Goal: Find specific page/section: Find specific page/section

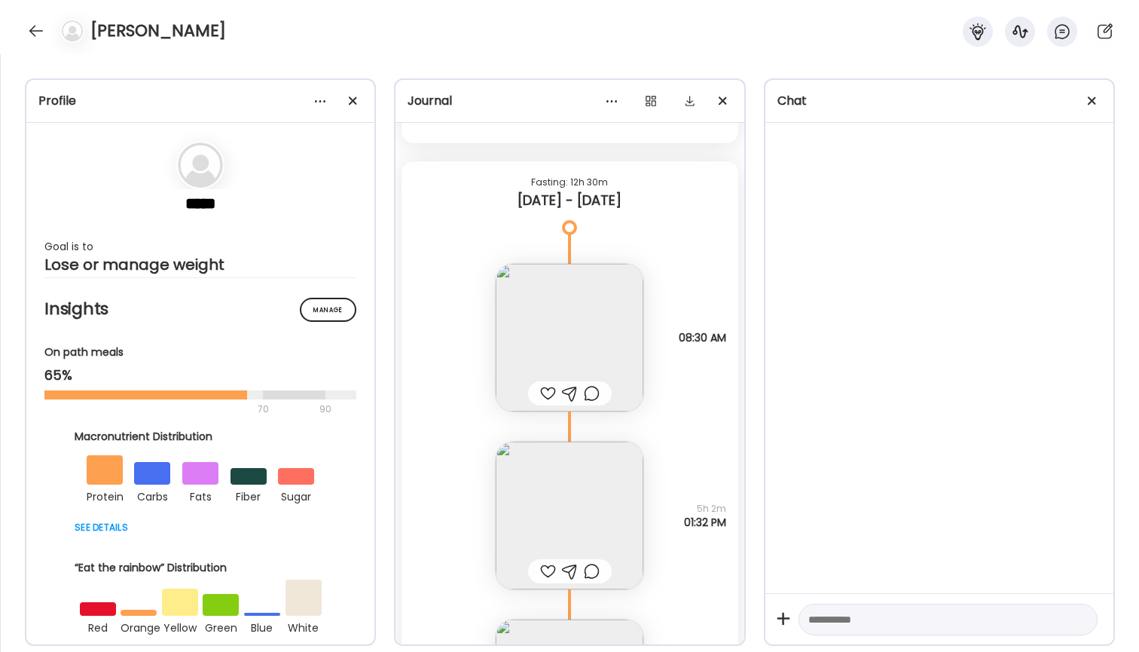
scroll to position [2242, 0]
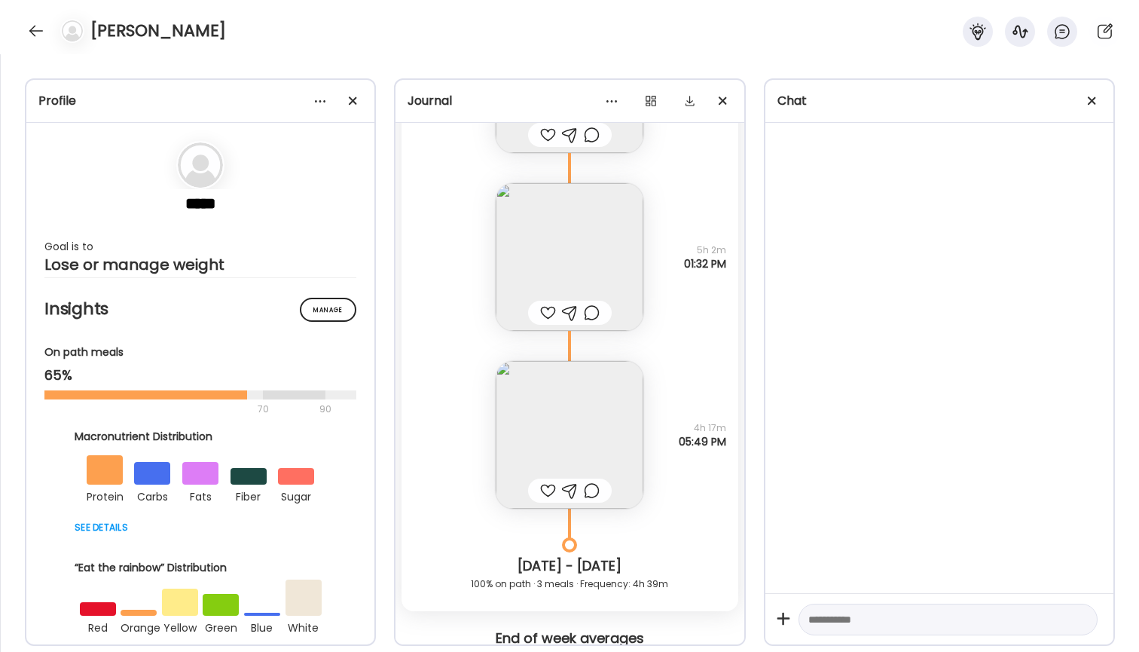
click at [597, 418] on img at bounding box center [570, 435] width 148 height 148
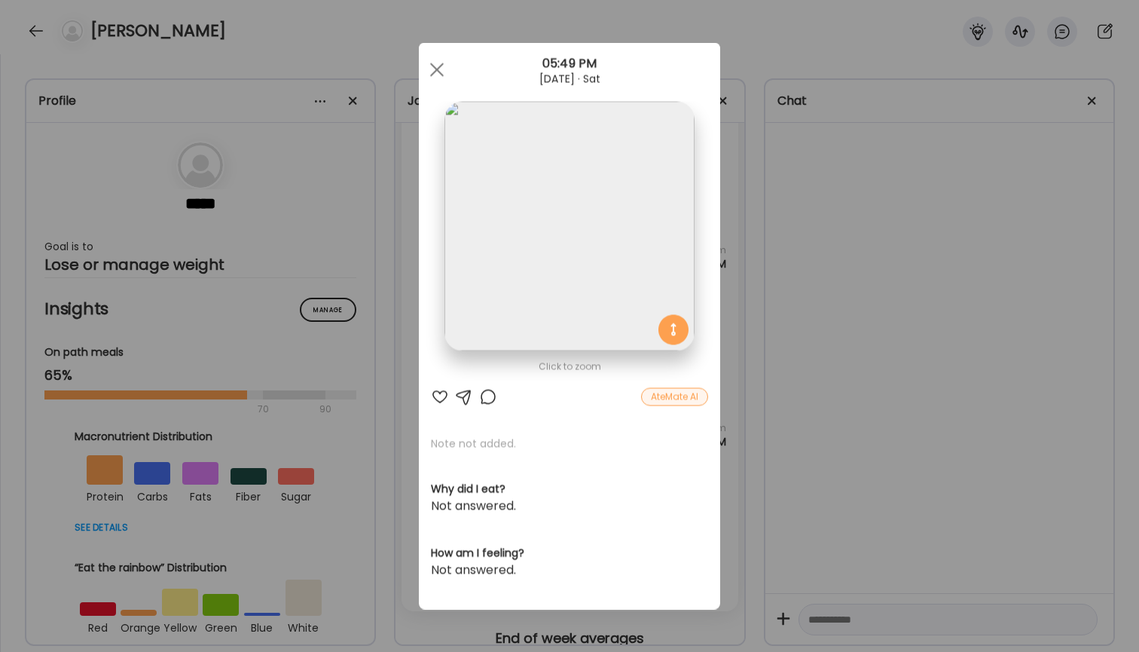
click at [784, 205] on div "Ate Coach Dashboard Wahoo! It’s official Take a moment to set up your Coach Pro…" at bounding box center [569, 326] width 1139 height 652
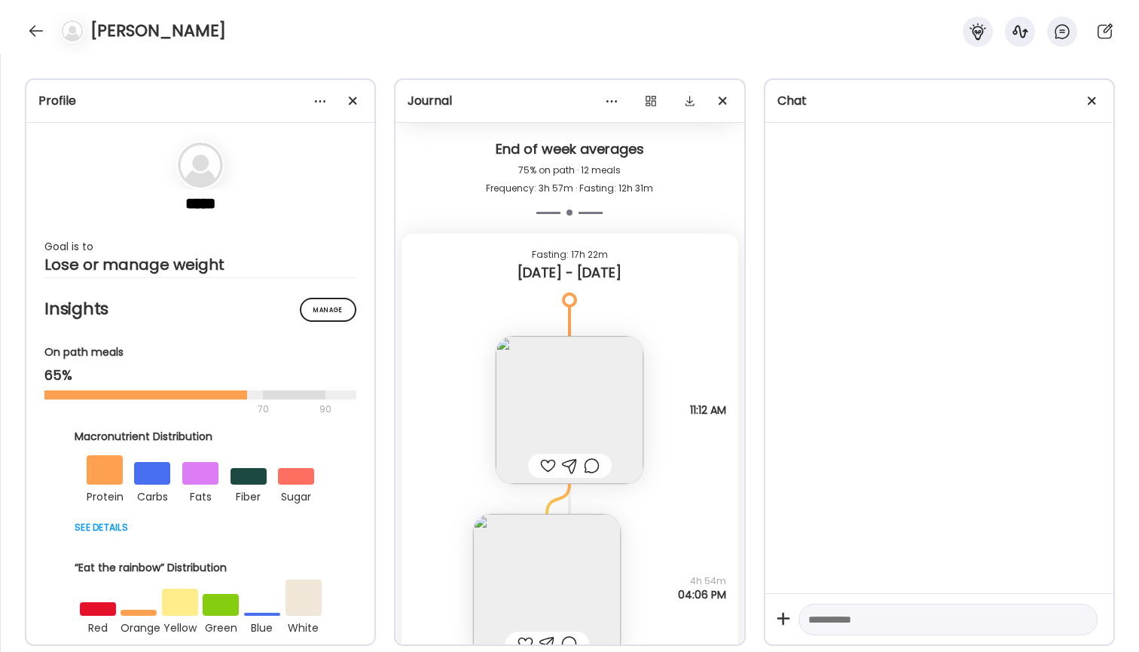
scroll to position [2763, 0]
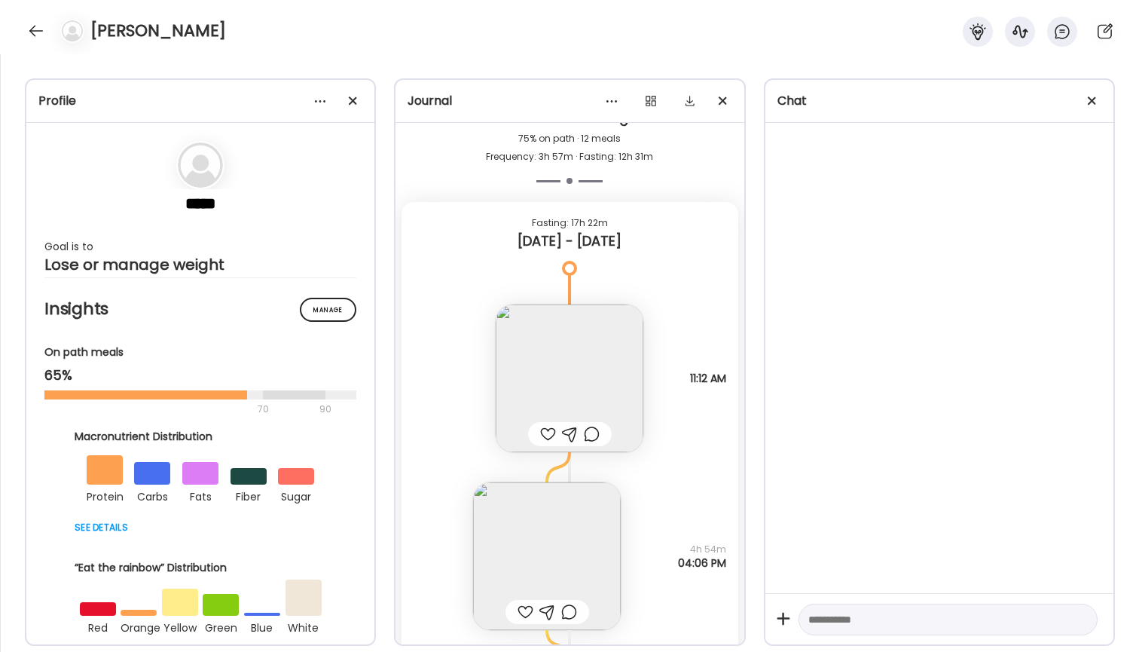
click at [621, 361] on img at bounding box center [570, 378] width 148 height 148
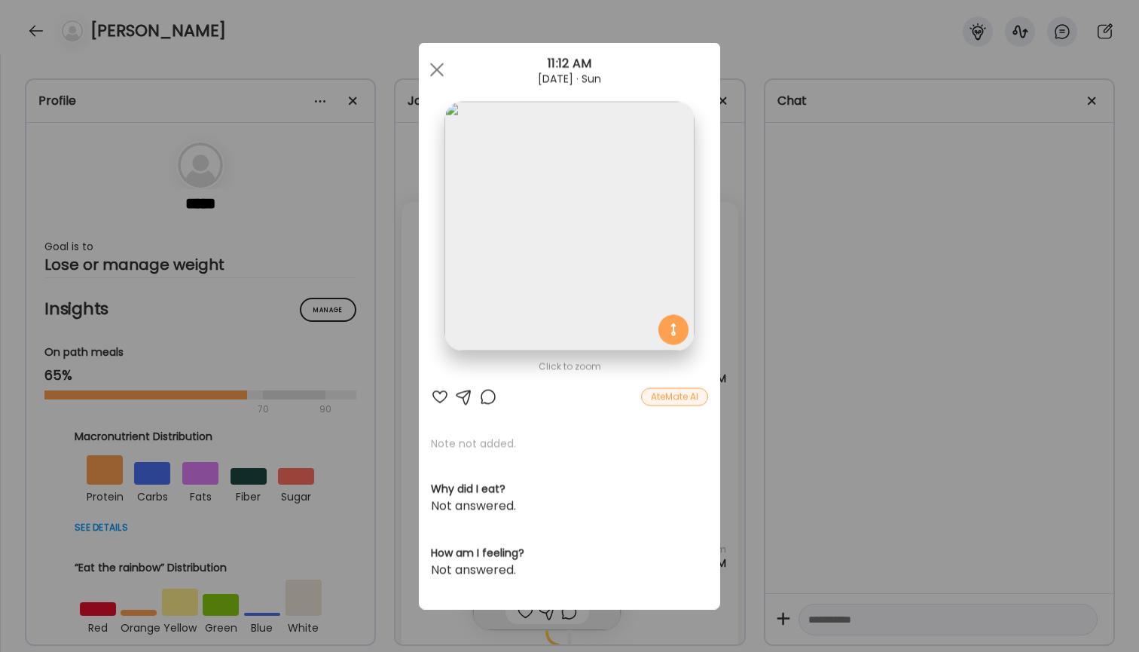
click at [799, 232] on div "Ate Coach Dashboard Wahoo! It’s official Take a moment to set up your Coach Pro…" at bounding box center [569, 326] width 1139 height 652
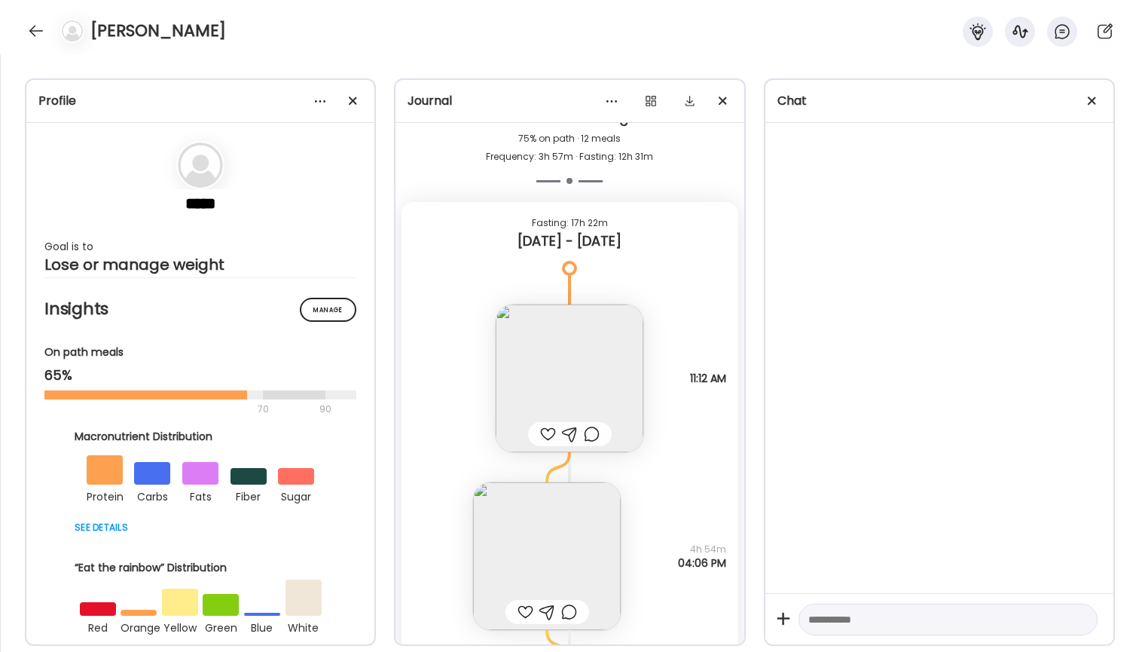
scroll to position [2969, 0]
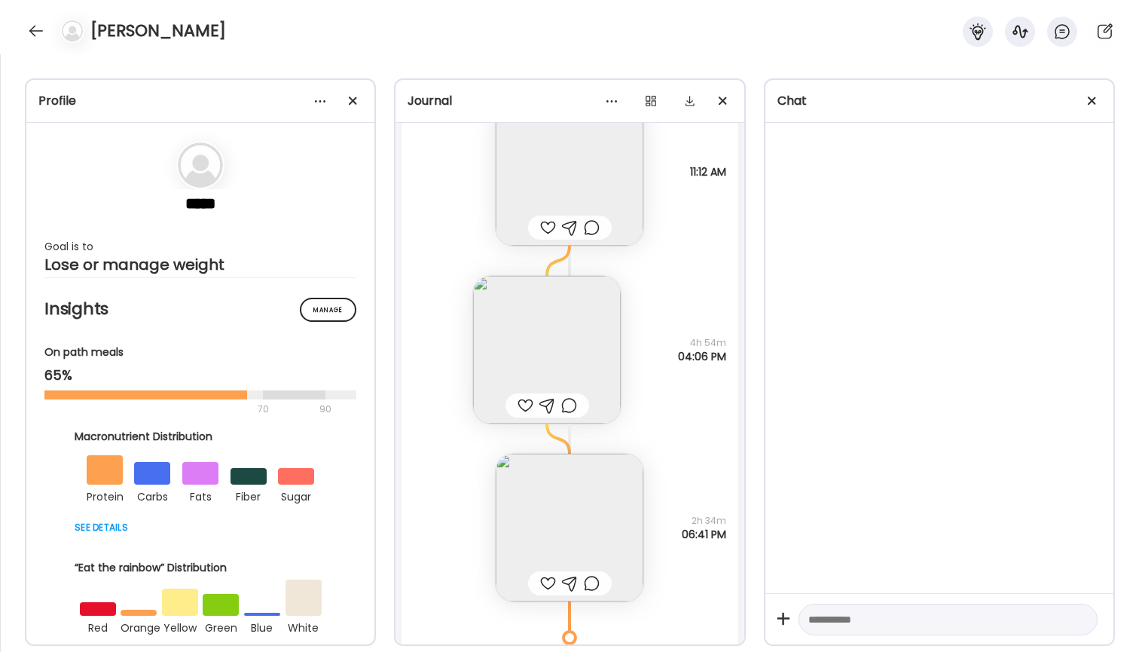
click at [581, 371] on img at bounding box center [547, 350] width 148 height 148
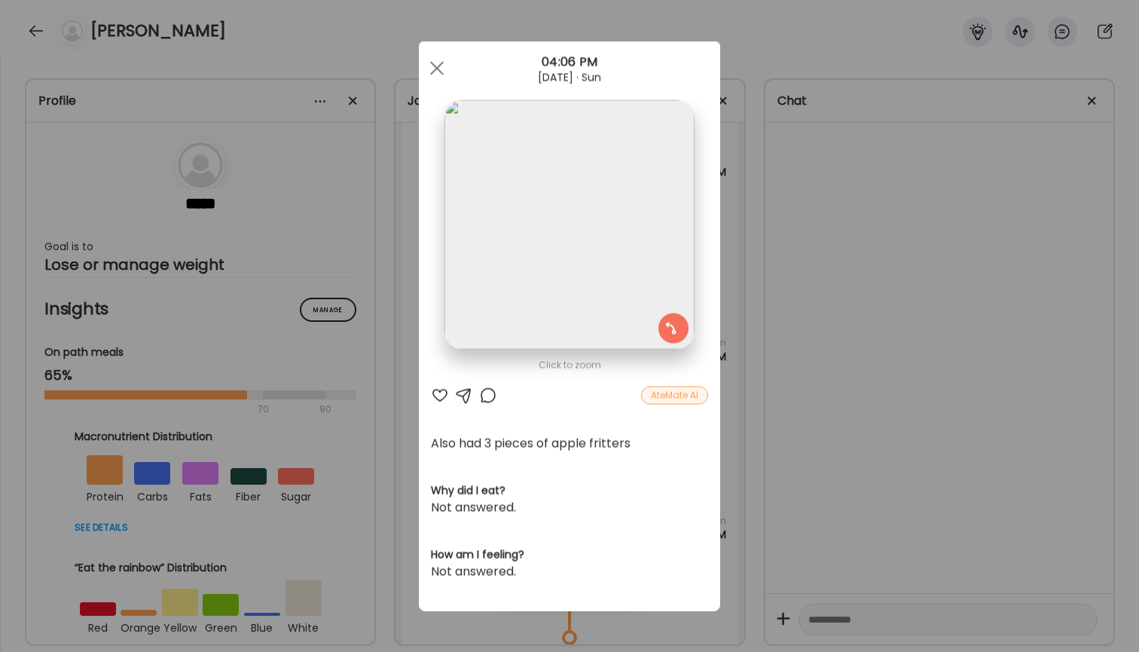
click at [756, 289] on div "Ate Coach Dashboard Wahoo! It’s official Take a moment to set up your Coach Pro…" at bounding box center [569, 326] width 1139 height 652
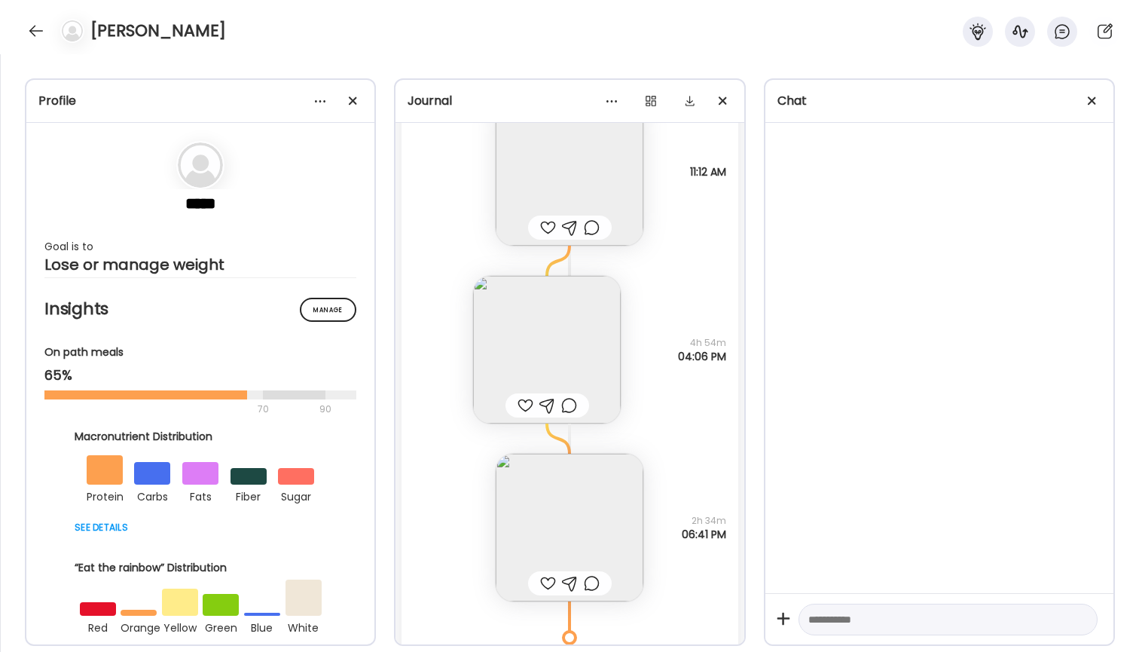
scroll to position [3138, 0]
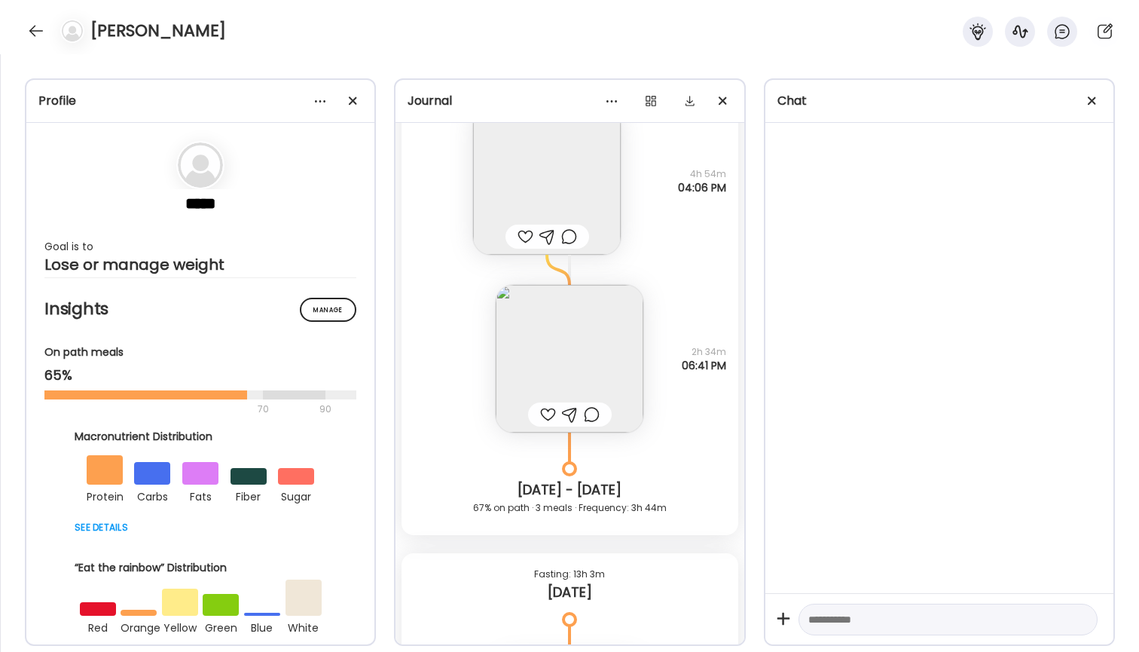
click at [578, 369] on img at bounding box center [570, 359] width 148 height 148
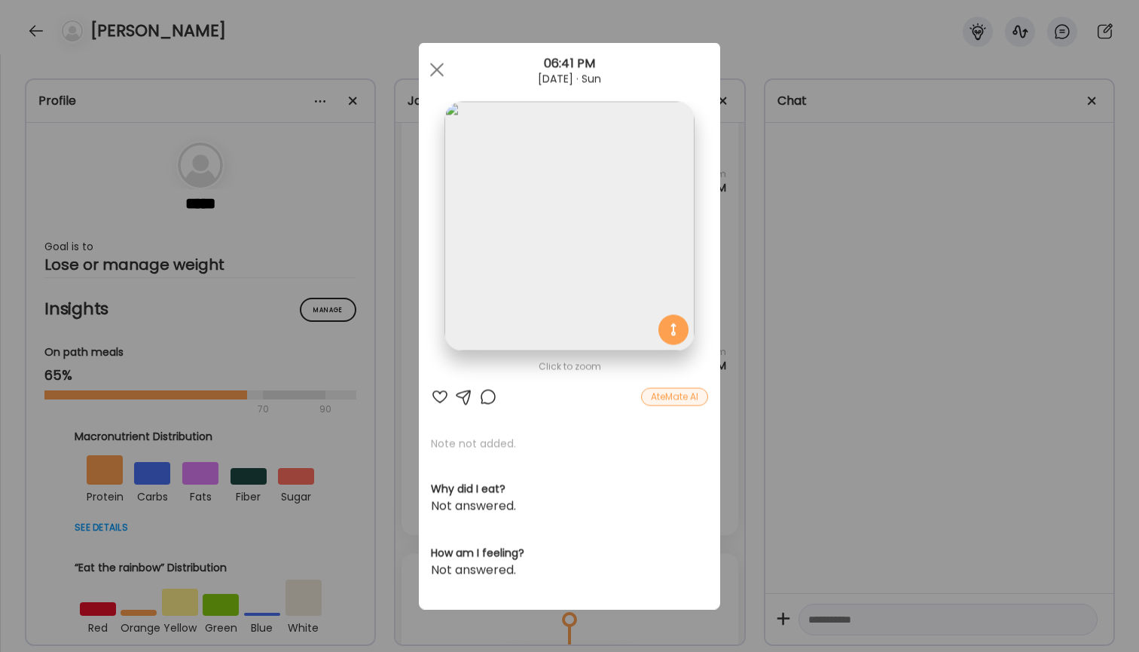
click at [794, 267] on div "Ate Coach Dashboard Wahoo! It’s official Take a moment to set up your Coach Pro…" at bounding box center [569, 326] width 1139 height 652
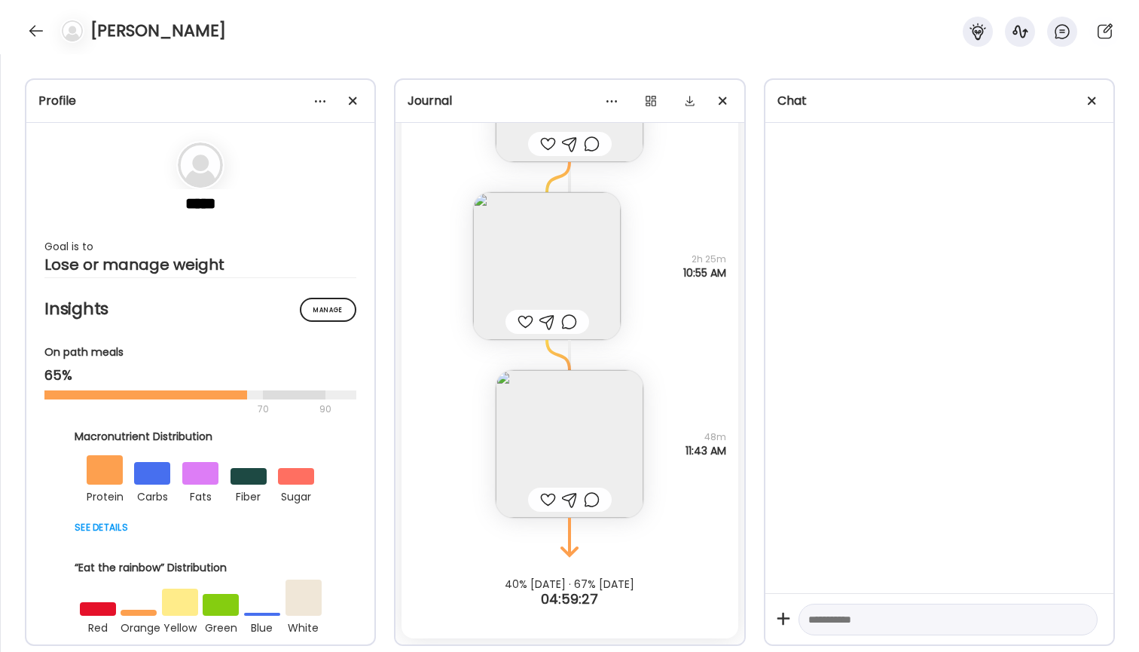
scroll to position [4861, 0]
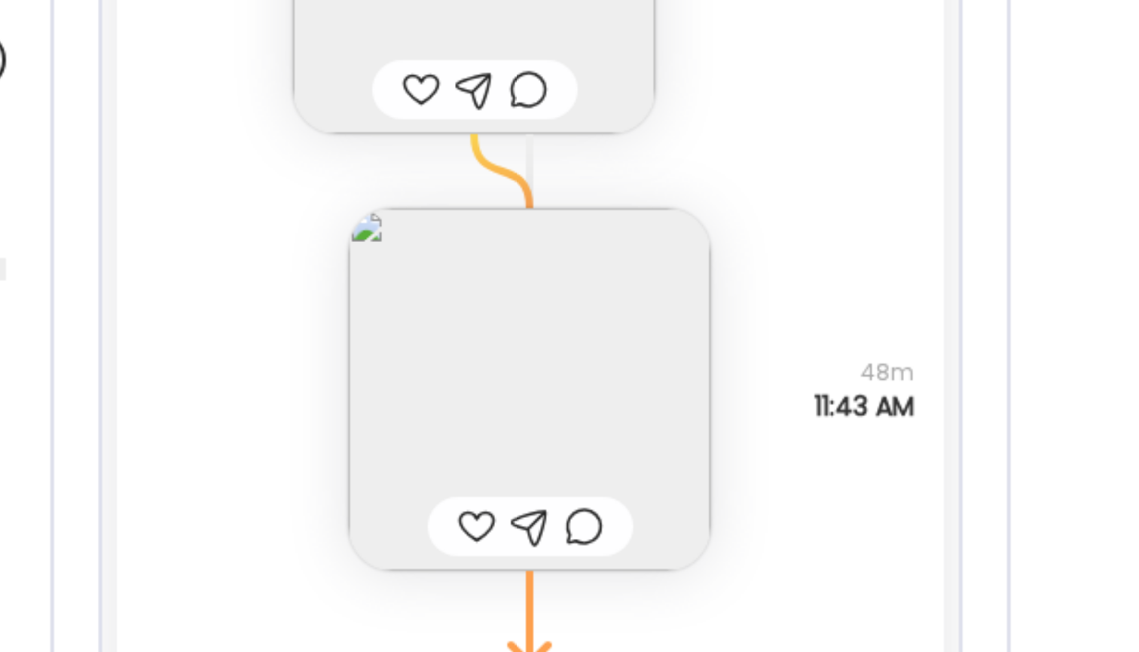
click at [496, 370] on img at bounding box center [570, 444] width 148 height 148
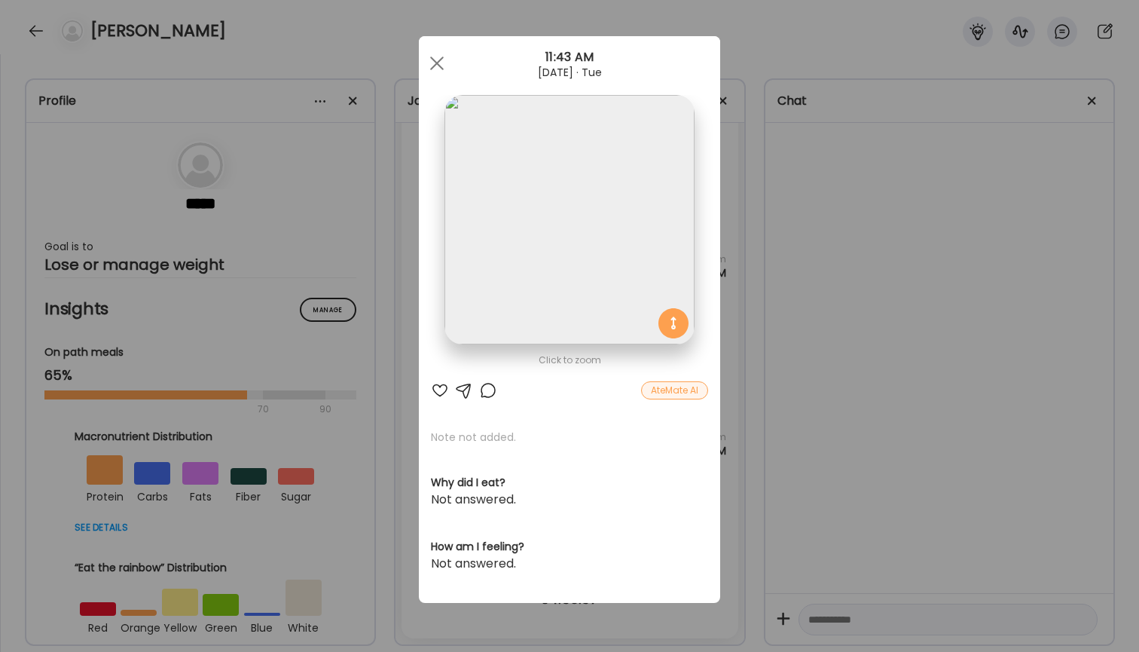
click at [812, 249] on div "Ate Coach Dashboard Wahoo! It’s official Take a moment to set up your Coach Pro…" at bounding box center [569, 326] width 1139 height 652
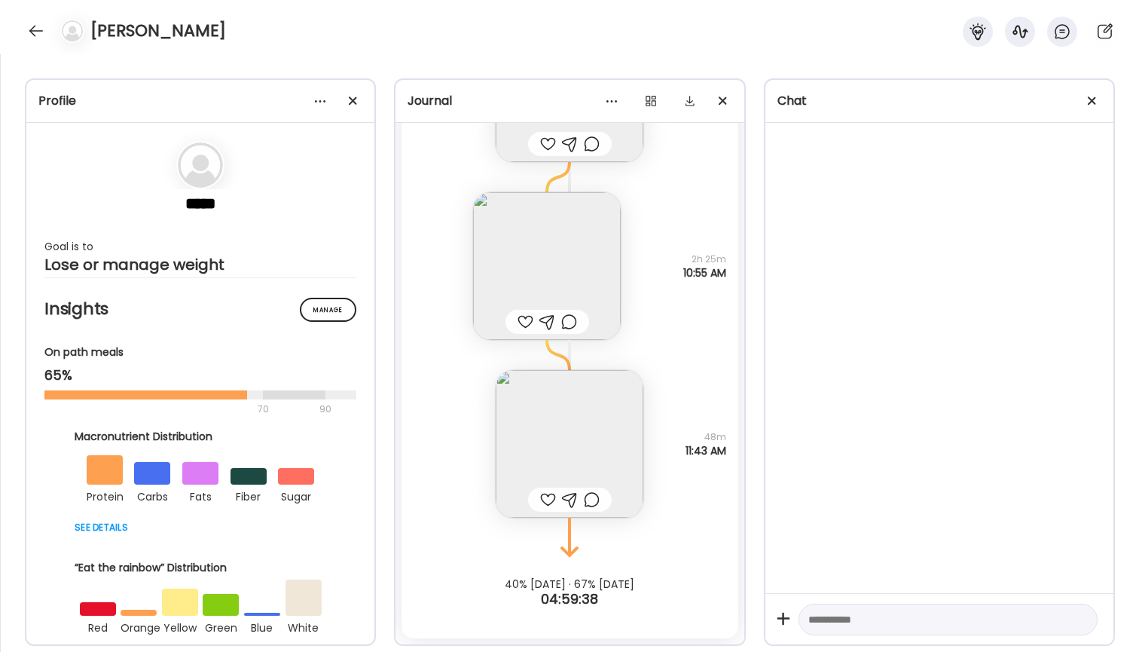
click at [550, 496] on div at bounding box center [548, 499] width 16 height 18
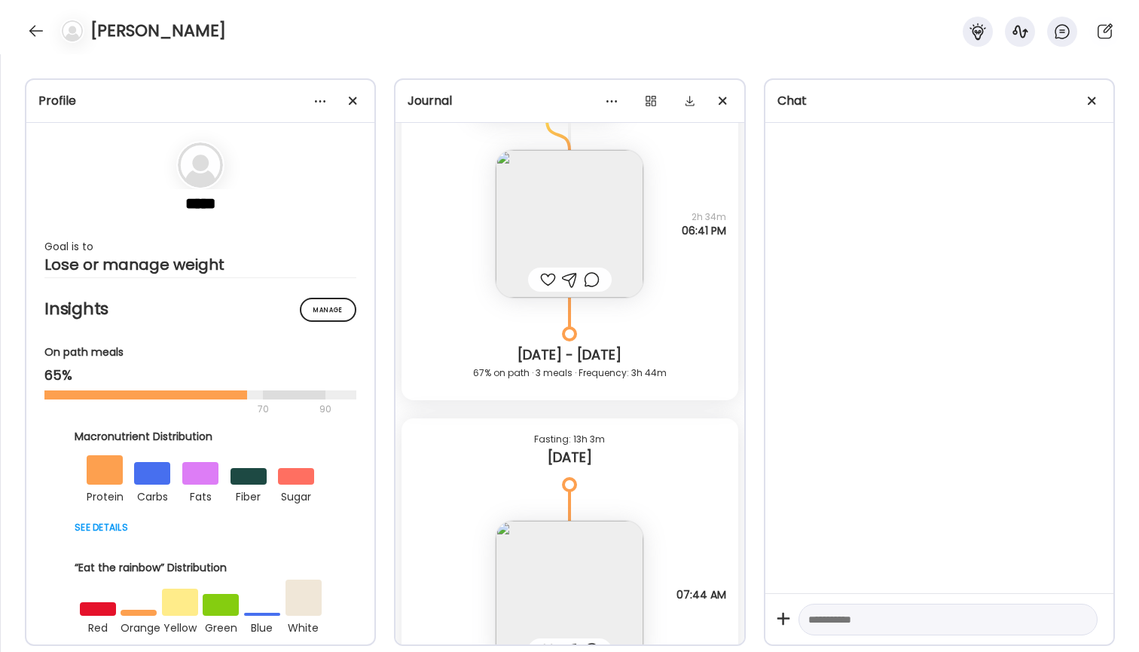
scroll to position [3148, 0]
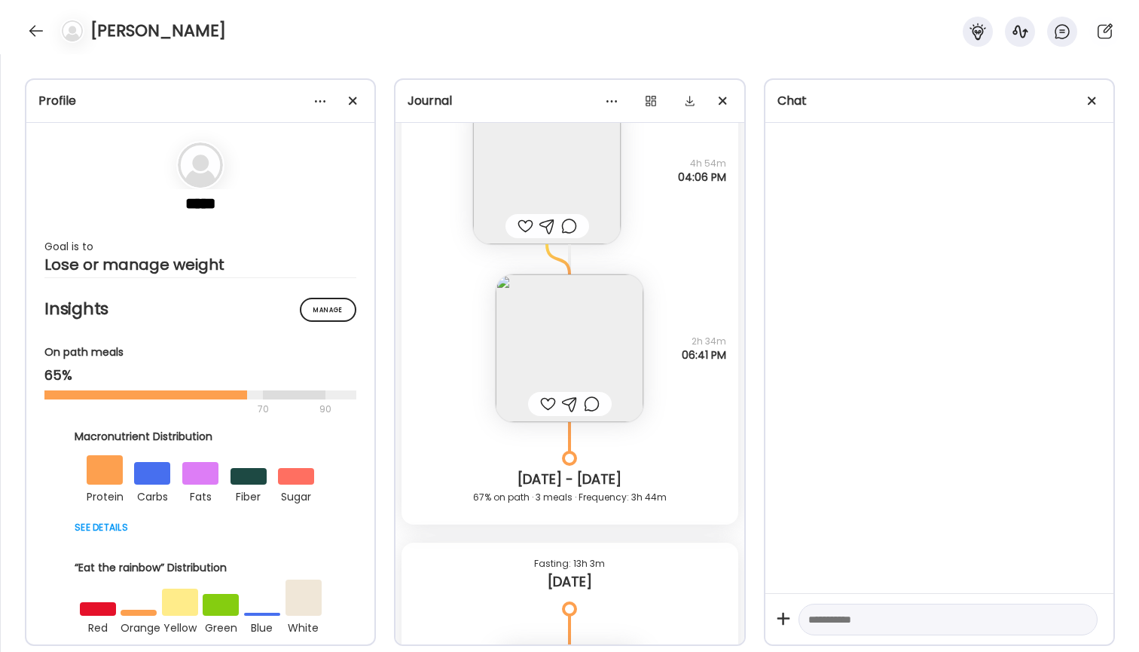
click at [550, 401] on div at bounding box center [548, 404] width 16 height 18
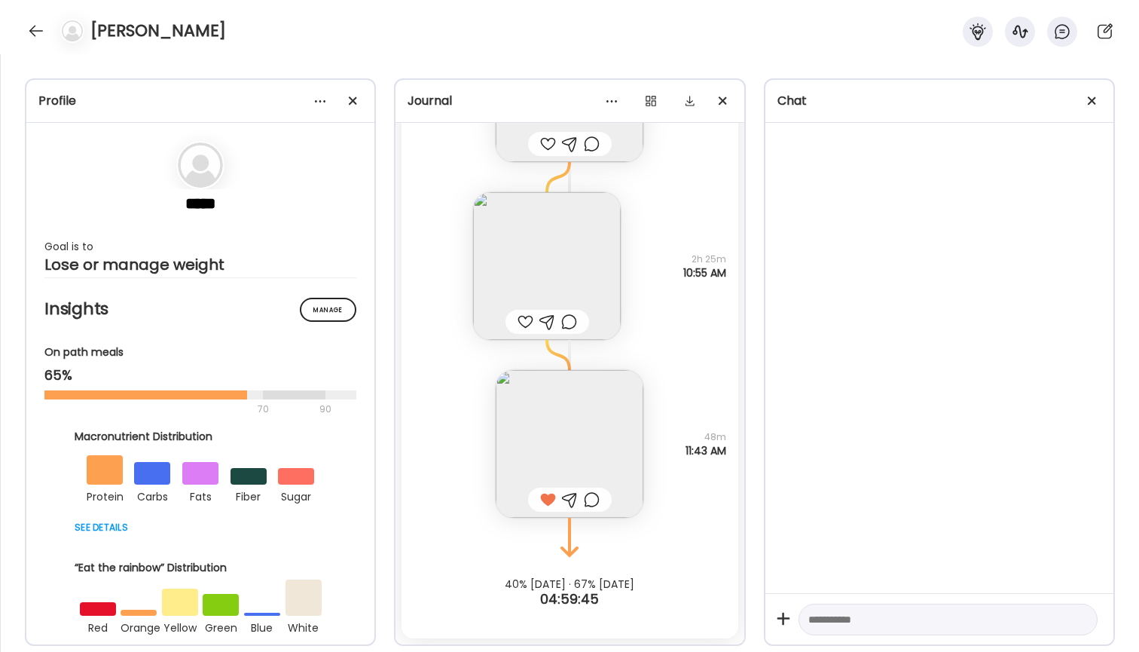
scroll to position [4861, 0]
click at [32, 28] on div at bounding box center [36, 31] width 24 height 24
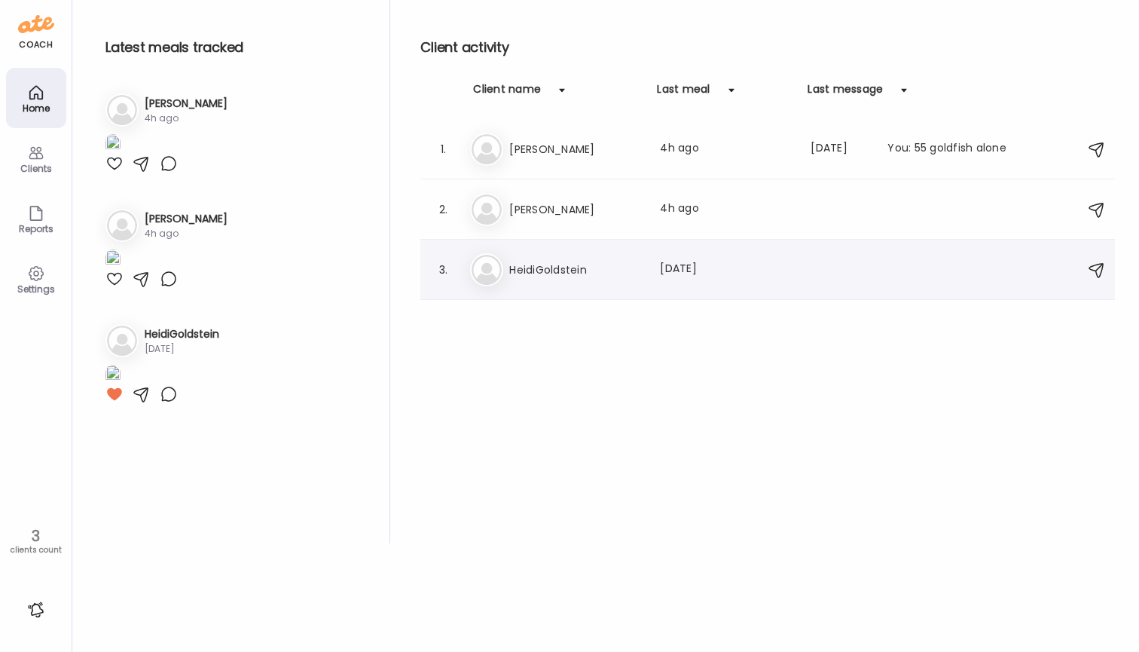
click at [595, 264] on h3 "HeidiGoldstein" at bounding box center [575, 270] width 133 height 18
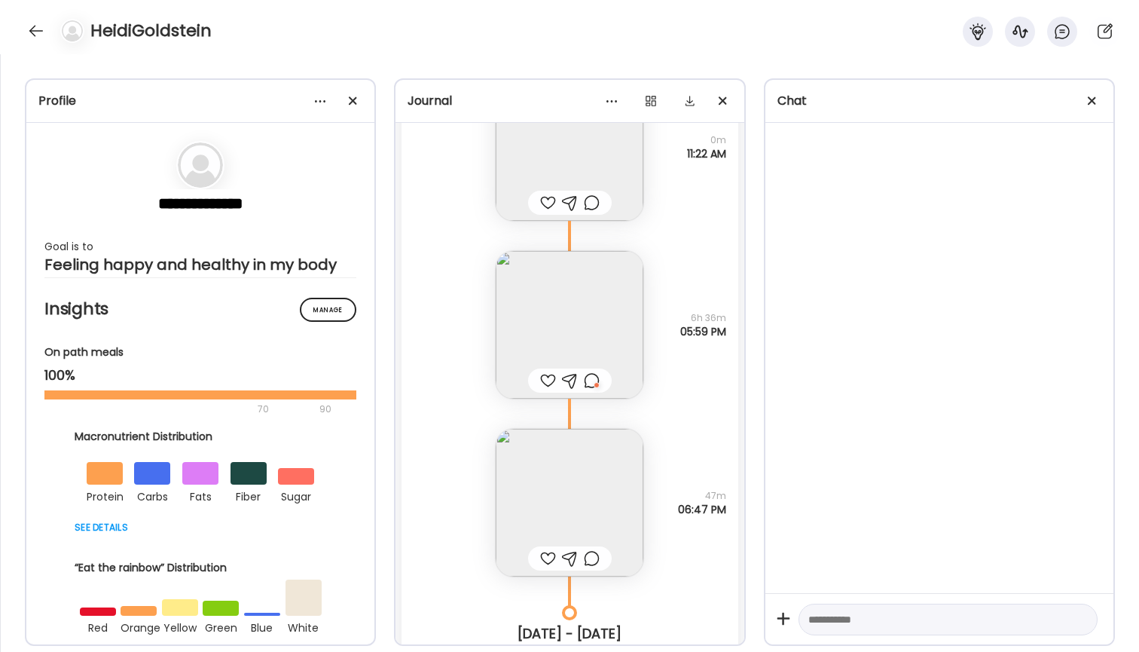
scroll to position [1378, 0]
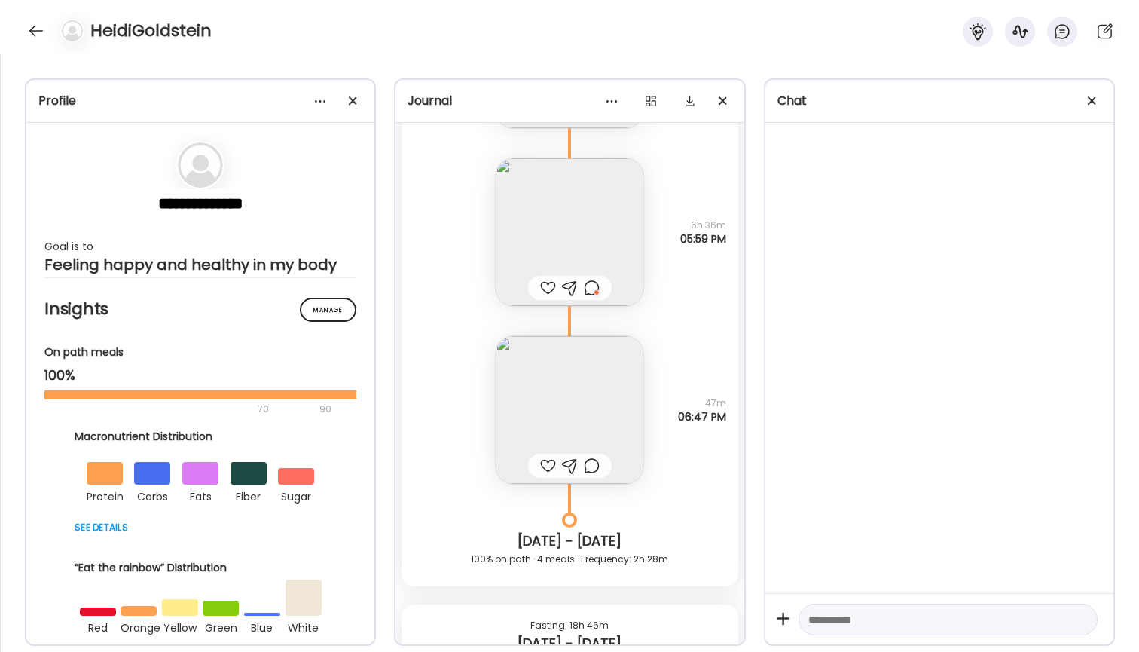
click at [594, 268] on img at bounding box center [570, 232] width 148 height 148
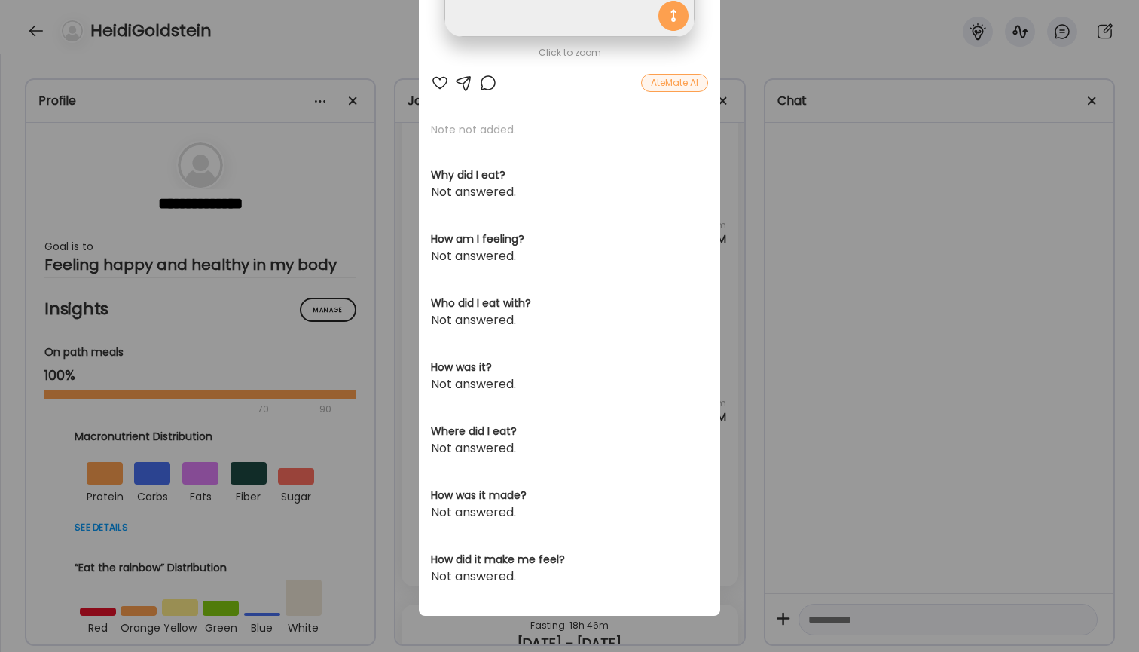
scroll to position [307, 0]
click at [812, 333] on div "Ate Coach Dashboard Wahoo! It’s official Take a moment to set up your Coach Pro…" at bounding box center [569, 326] width 1139 height 652
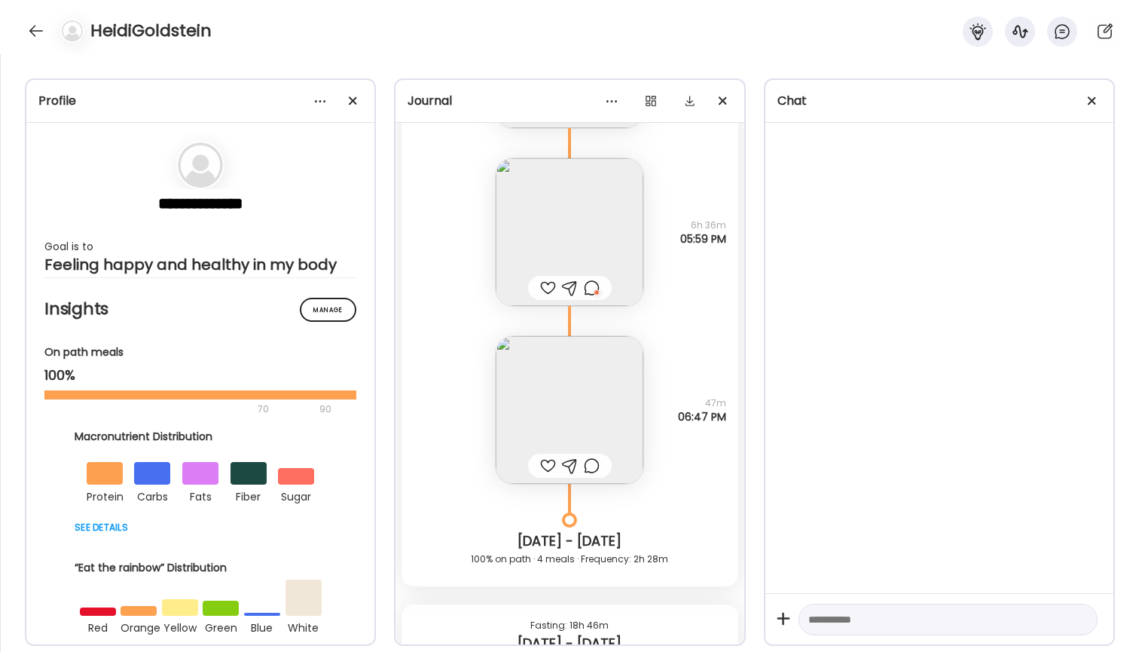
click at [600, 441] on img at bounding box center [570, 410] width 148 height 148
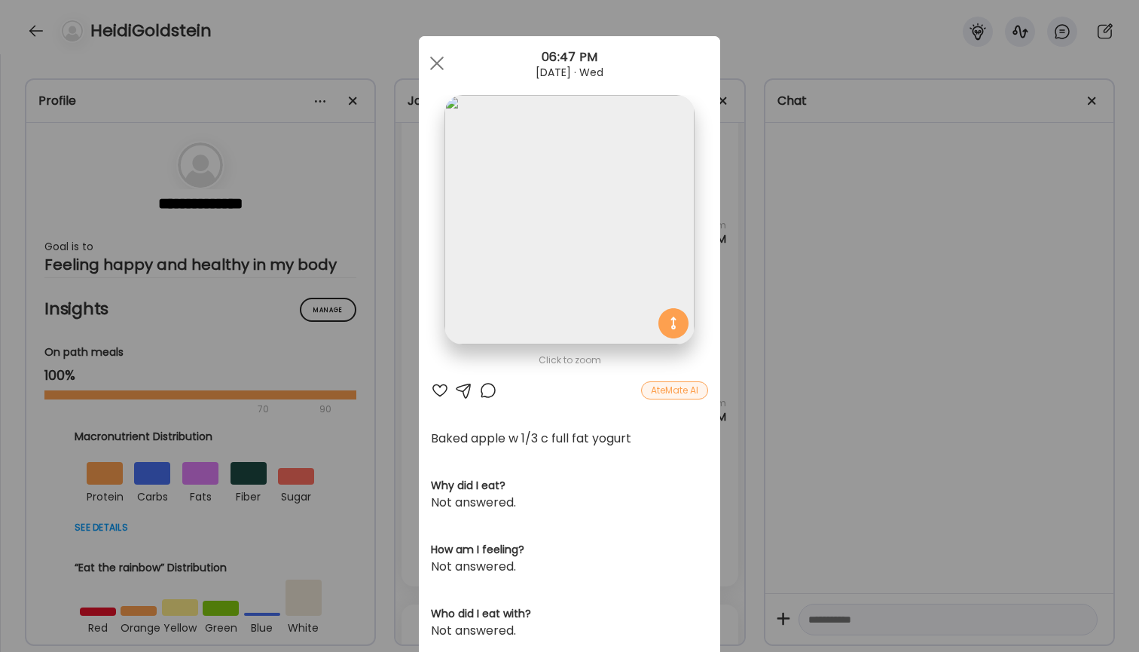
scroll to position [0, 0]
click at [752, 322] on div "Ate Coach Dashboard Wahoo! It’s official Take a moment to set up your Coach Pro…" at bounding box center [569, 326] width 1139 height 652
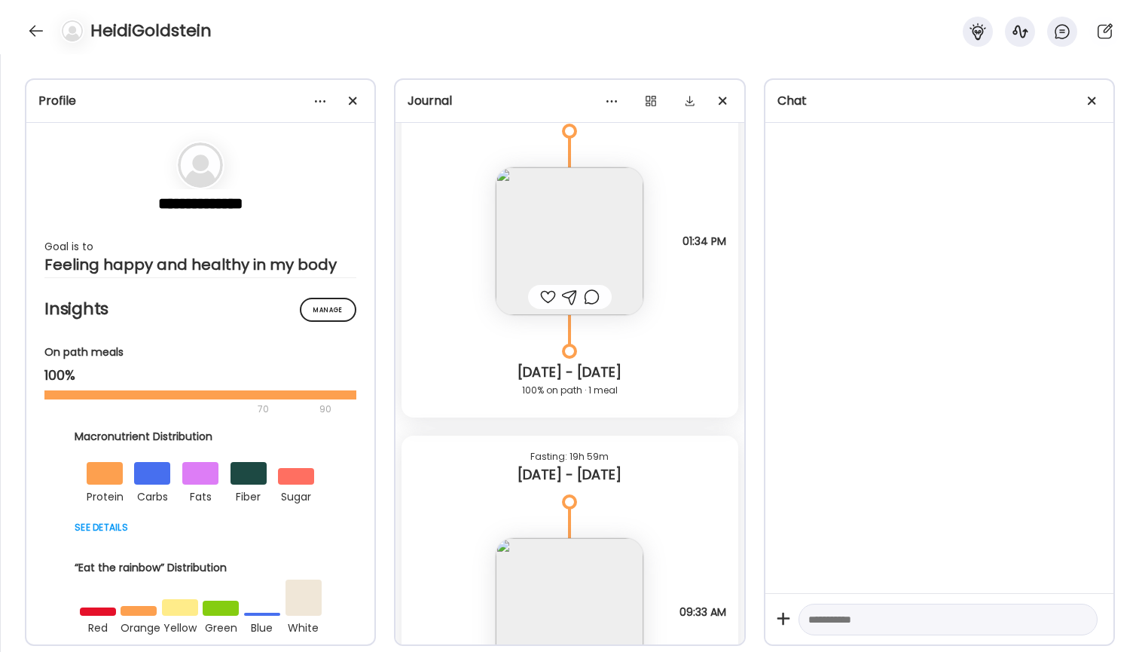
scroll to position [1850, 0]
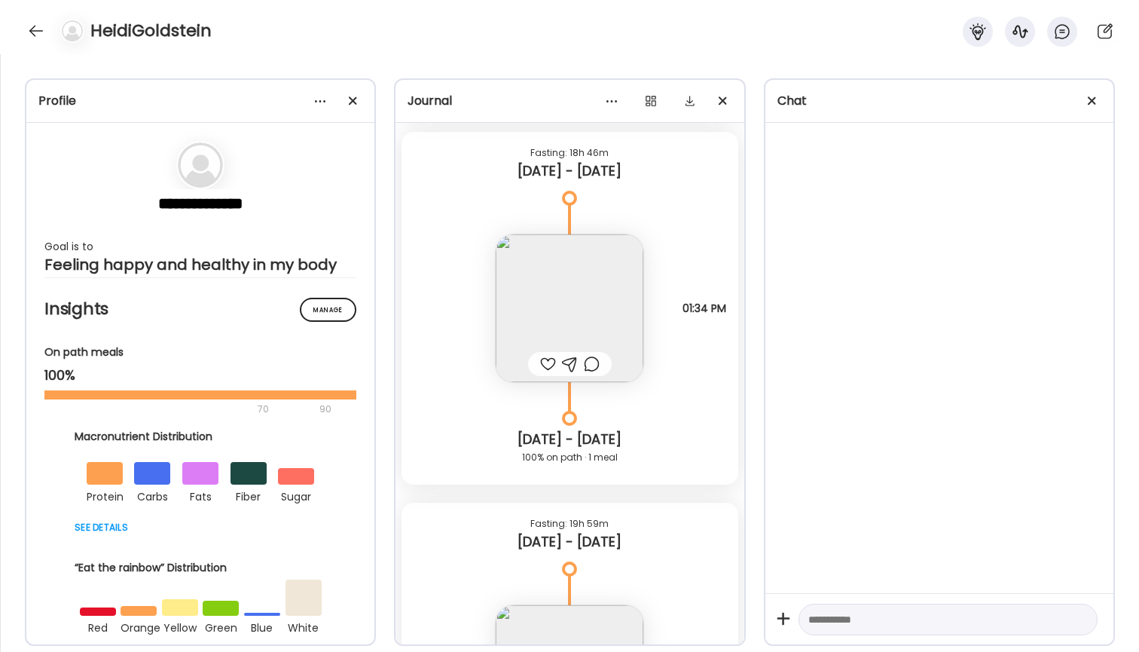
click at [575, 288] on img at bounding box center [570, 308] width 148 height 148
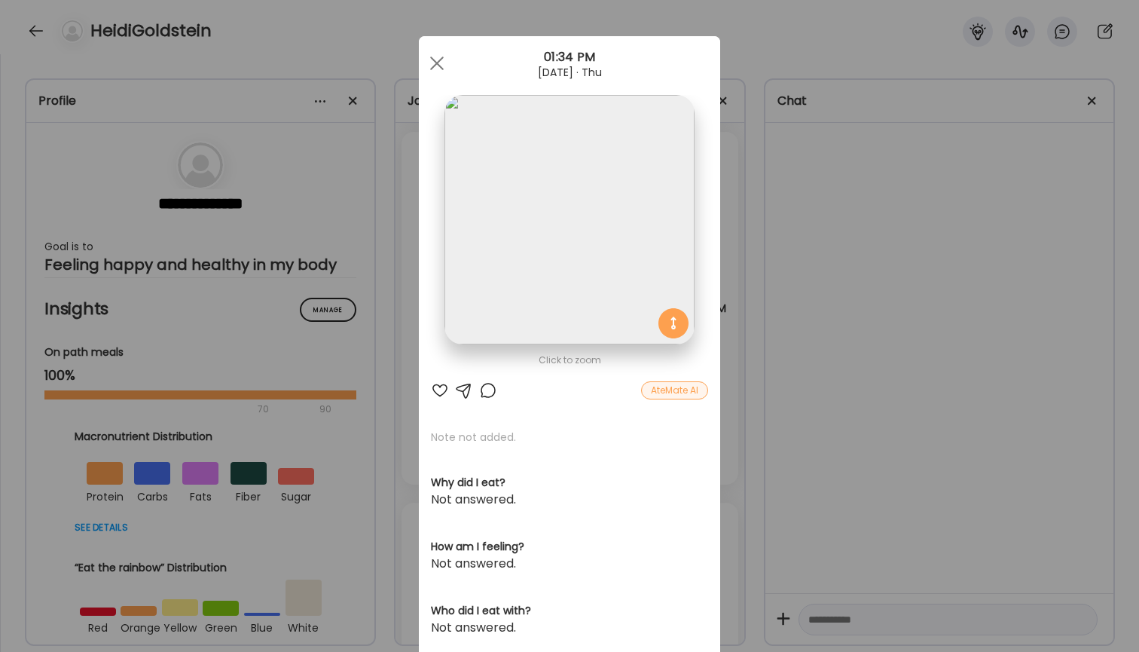
click at [759, 234] on div "Ate Coach Dashboard Wahoo! It’s official Take a moment to set up your Coach Pro…" at bounding box center [569, 326] width 1139 height 652
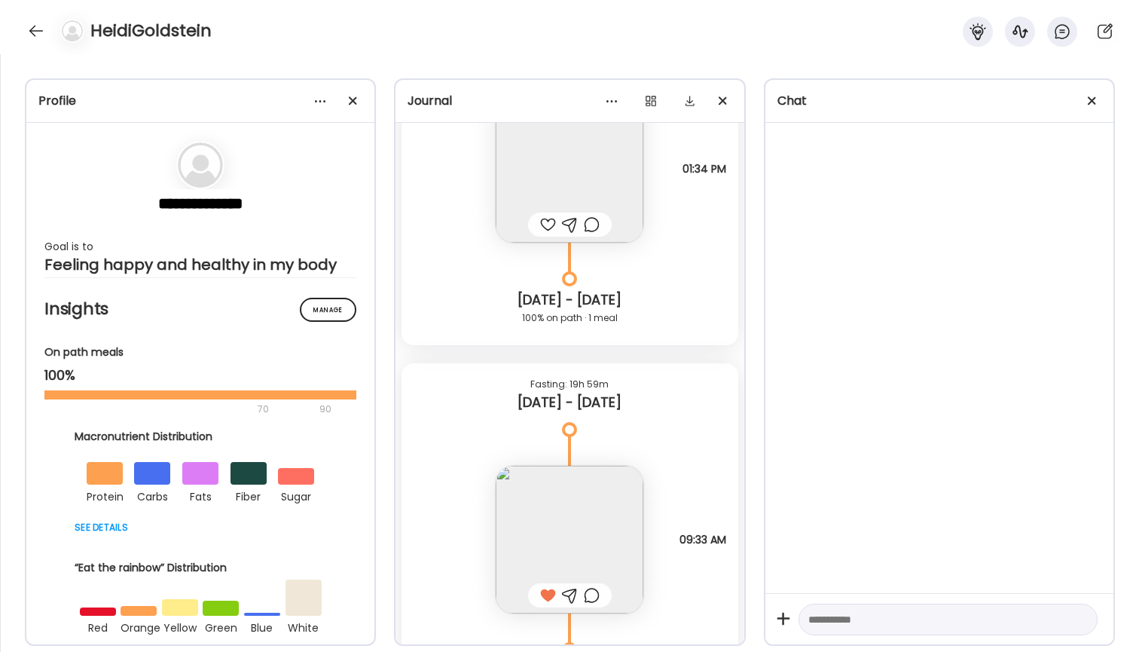
scroll to position [2049, 0]
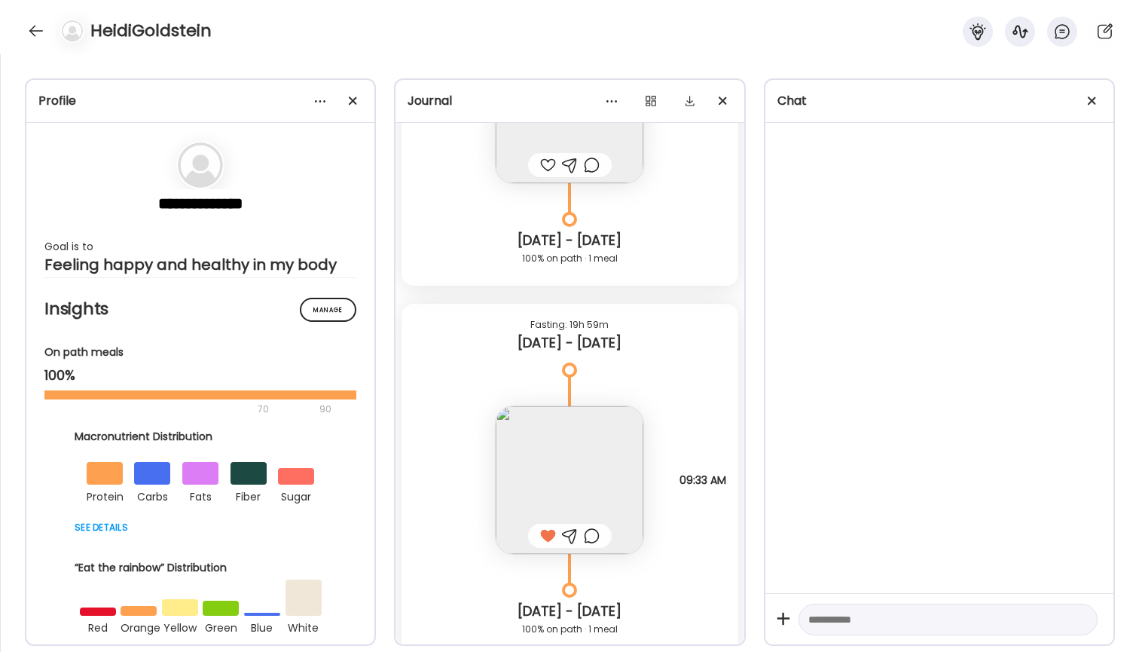
click at [617, 457] on img at bounding box center [570, 480] width 148 height 148
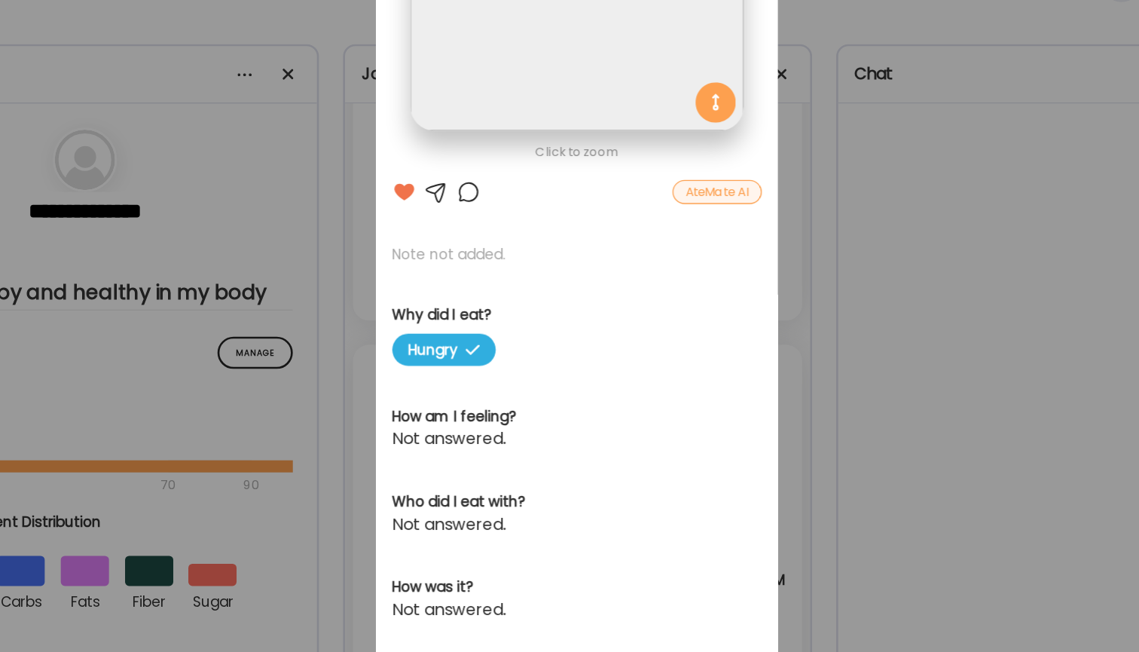
scroll to position [240, 0]
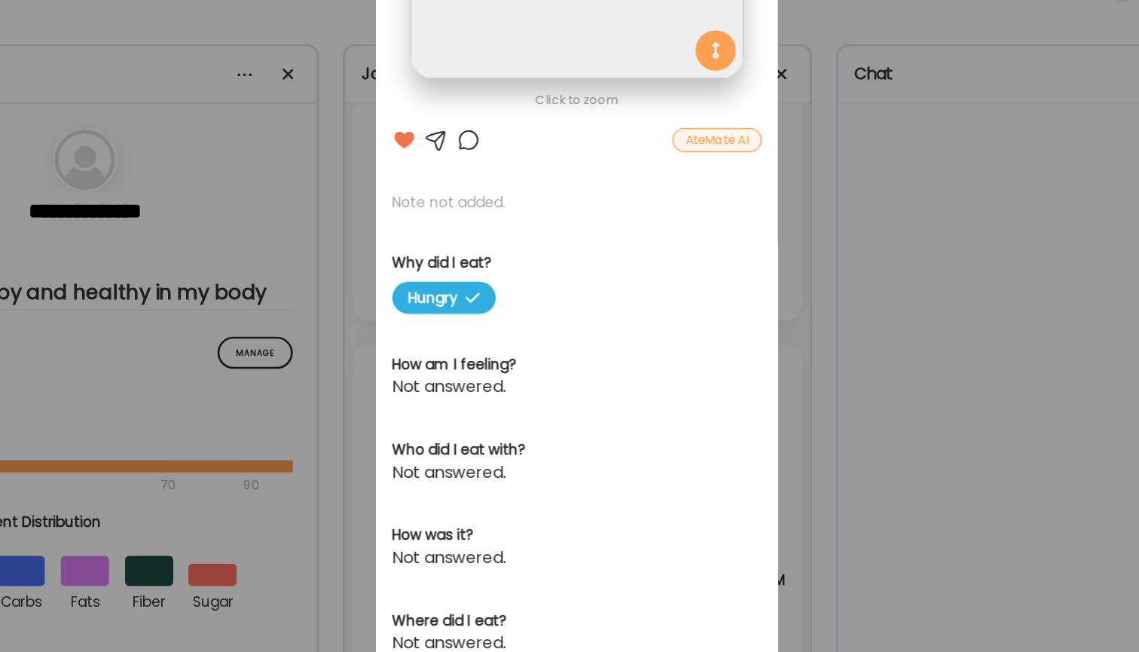
click at [750, 178] on div "Ate Coach Dashboard Wahoo! It’s official Take a moment to set up your Coach Pro…" at bounding box center [569, 326] width 1139 height 652
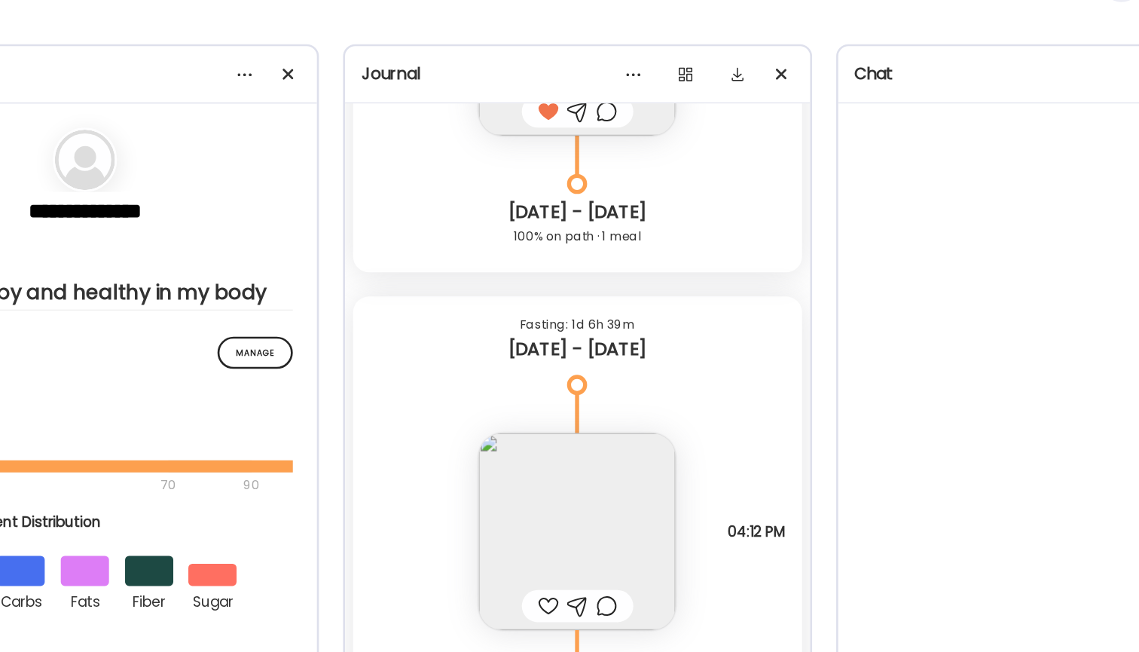
scroll to position [2456, 0]
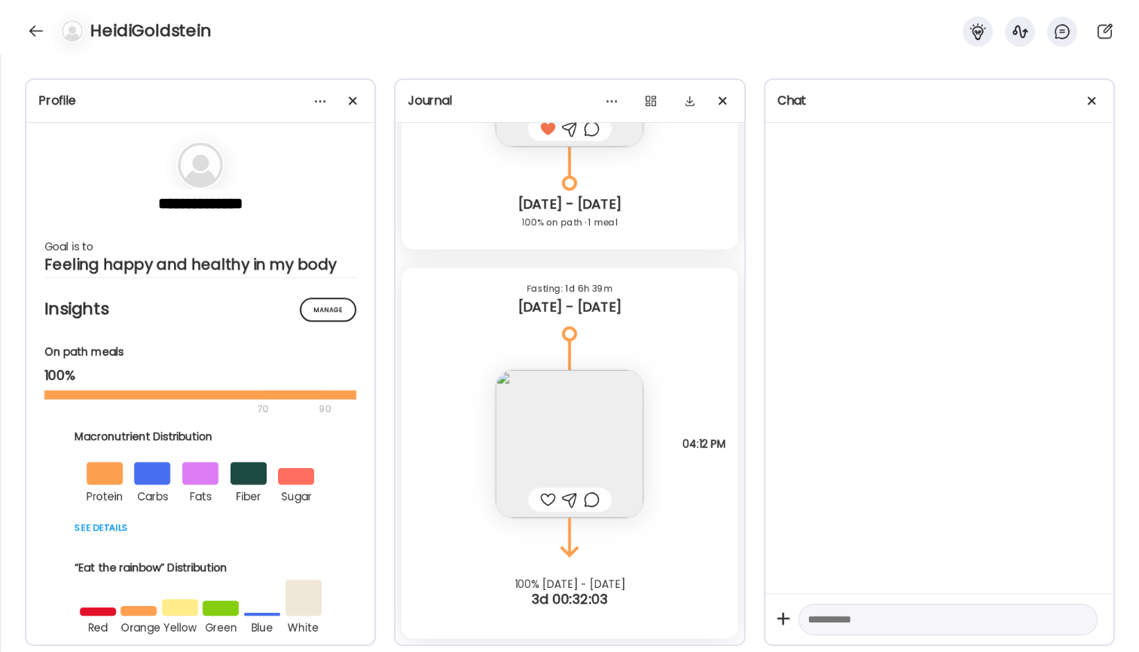
click at [598, 383] on img at bounding box center [570, 444] width 148 height 148
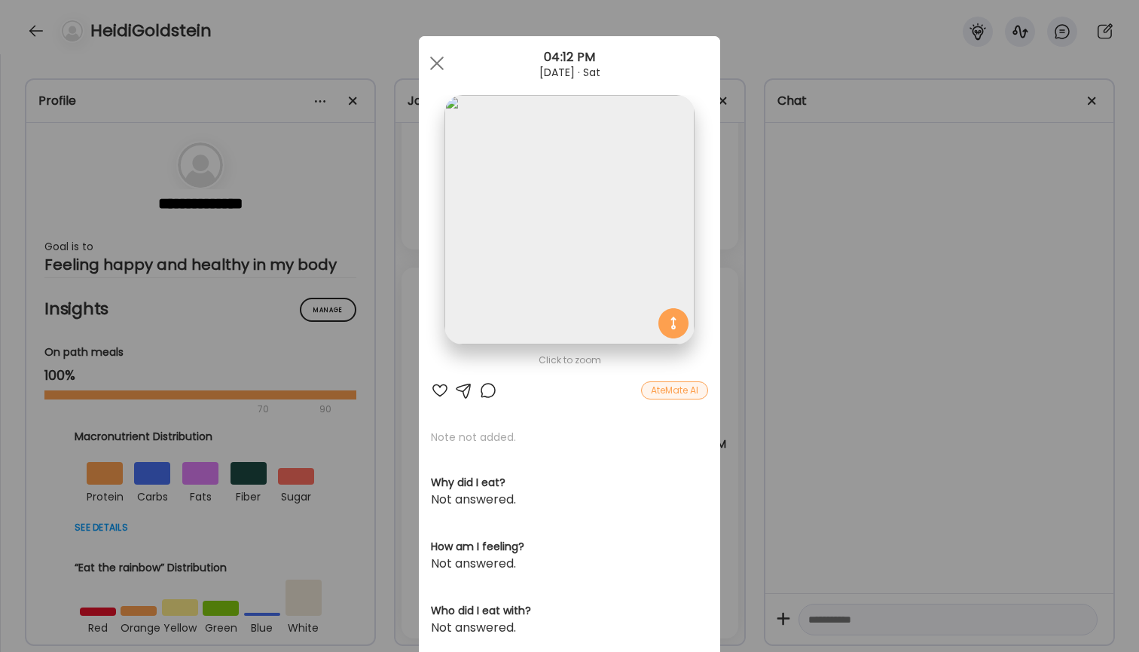
scroll to position [0, 0]
click at [777, 240] on div "Ate Coach Dashboard Wahoo! It’s official Take a moment to set up your Coach Pro…" at bounding box center [569, 326] width 1139 height 652
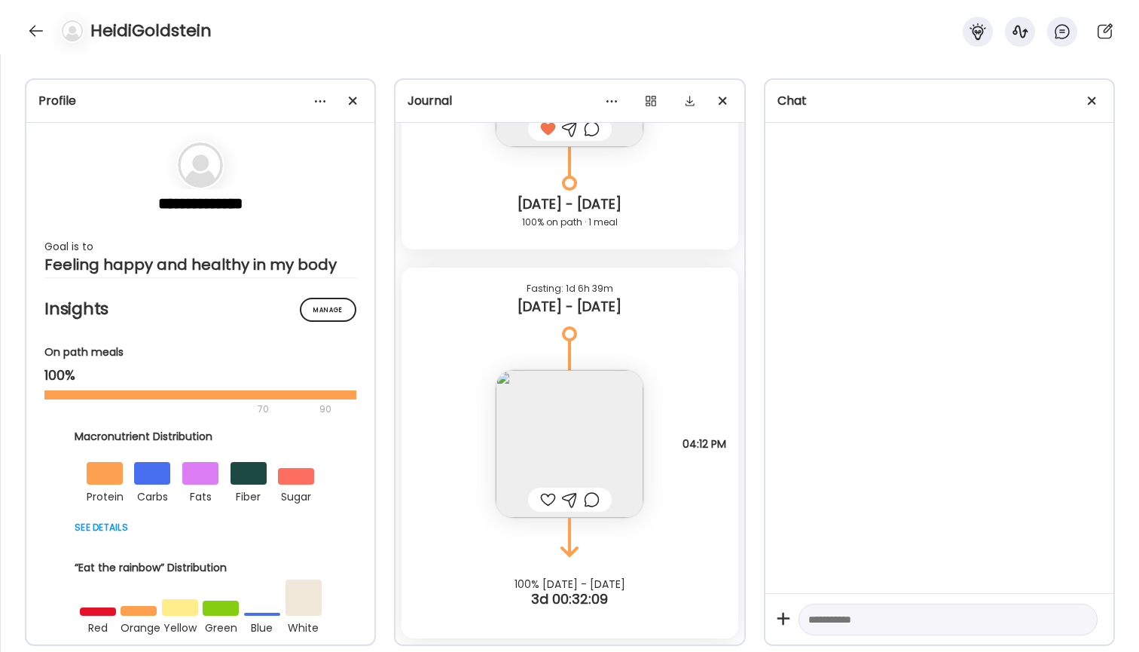
click at [547, 502] on div at bounding box center [548, 499] width 16 height 18
